Goal: Information Seeking & Learning: Learn about a topic

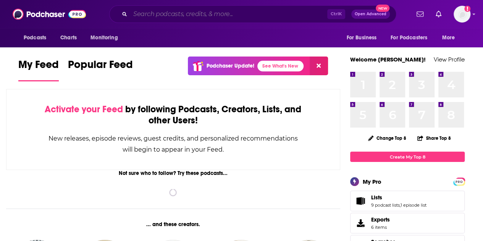
click at [211, 13] on input "Search podcasts, credits, & more..." at bounding box center [228, 14] width 197 height 12
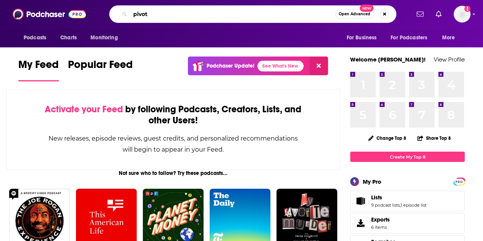
type input "pivot"
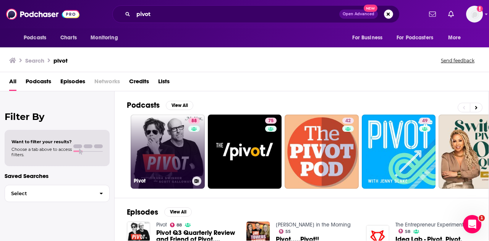
click at [183, 135] on link "88 Pivot" at bounding box center [168, 152] width 74 height 74
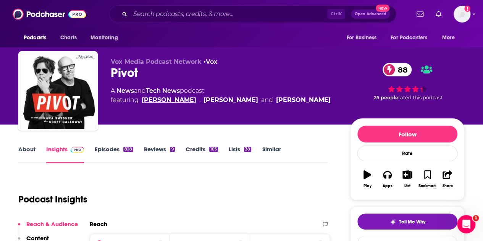
click at [177, 101] on link "[PERSON_NAME]" at bounding box center [169, 100] width 55 height 9
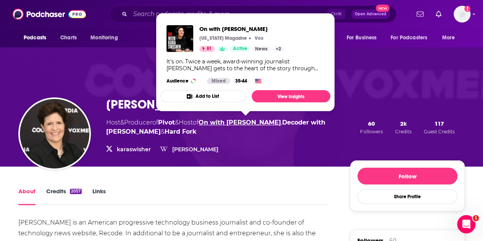
click at [237, 120] on link "On with [PERSON_NAME]" at bounding box center [240, 122] width 83 height 7
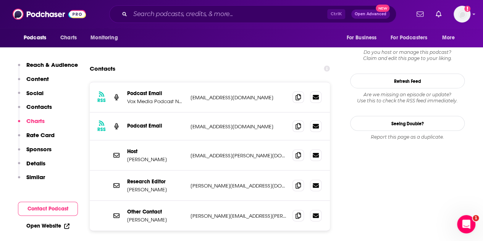
scroll to position [688, 0]
